Goal: Information Seeking & Learning: Learn about a topic

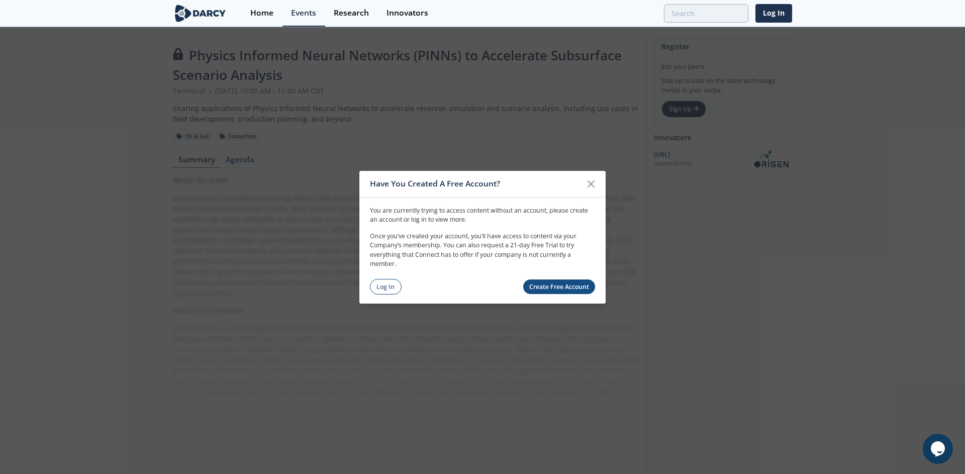
click at [541, 288] on link "Create Free Account" at bounding box center [559, 286] width 72 height 15
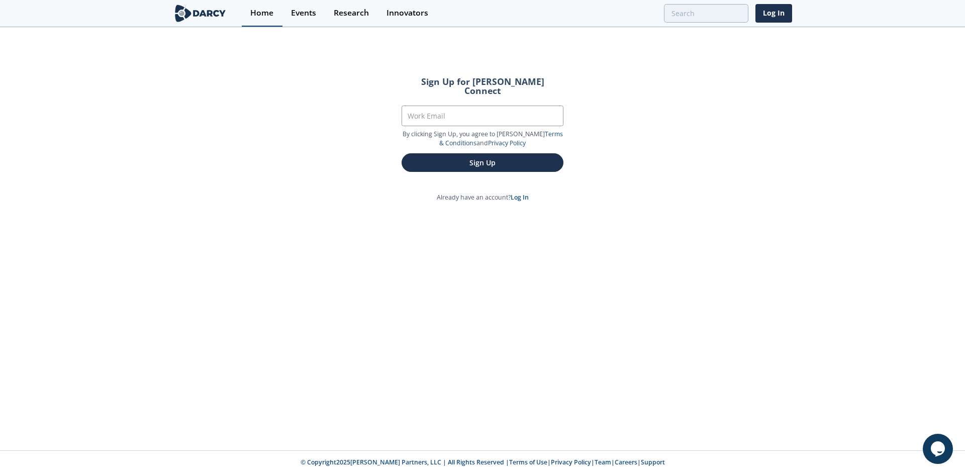
click at [261, 15] on div "Home" at bounding box center [261, 13] width 23 height 8
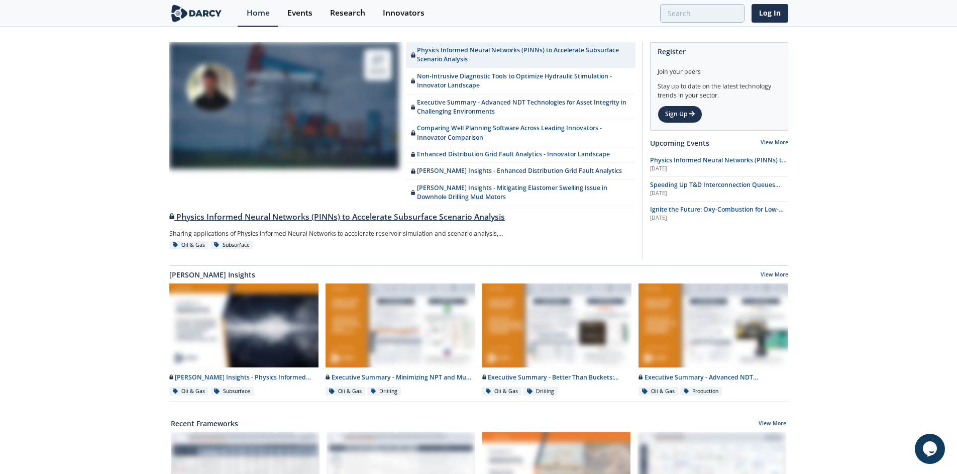
click at [282, 217] on div "Physics Informed Neural Networks (PINNs) to Accelerate Subsurface Scenario Anal…" at bounding box center [402, 217] width 466 height 12
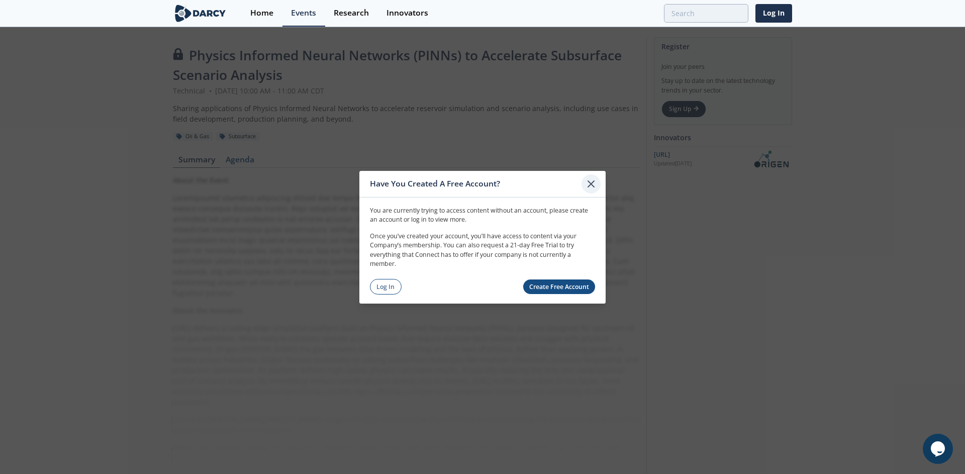
click at [590, 184] on icon at bounding box center [591, 183] width 6 height 6
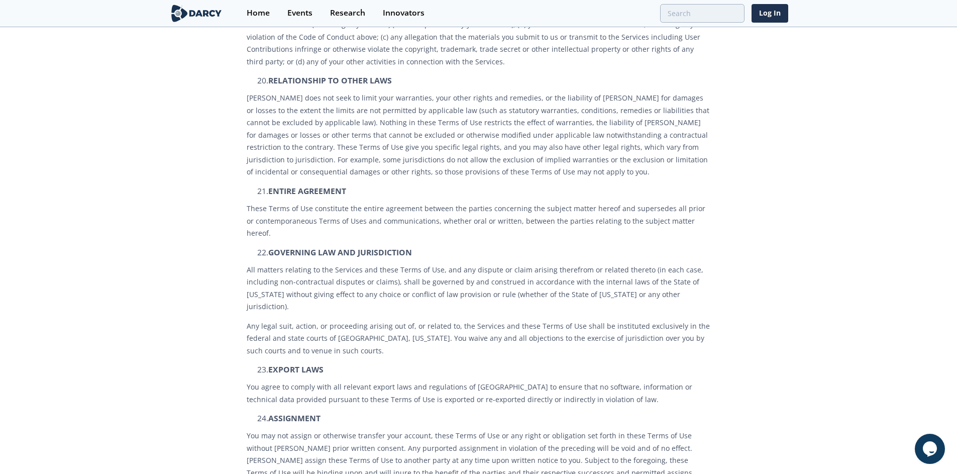
scroll to position [2860, 0]
